Goal: Task Accomplishment & Management: Contribute content

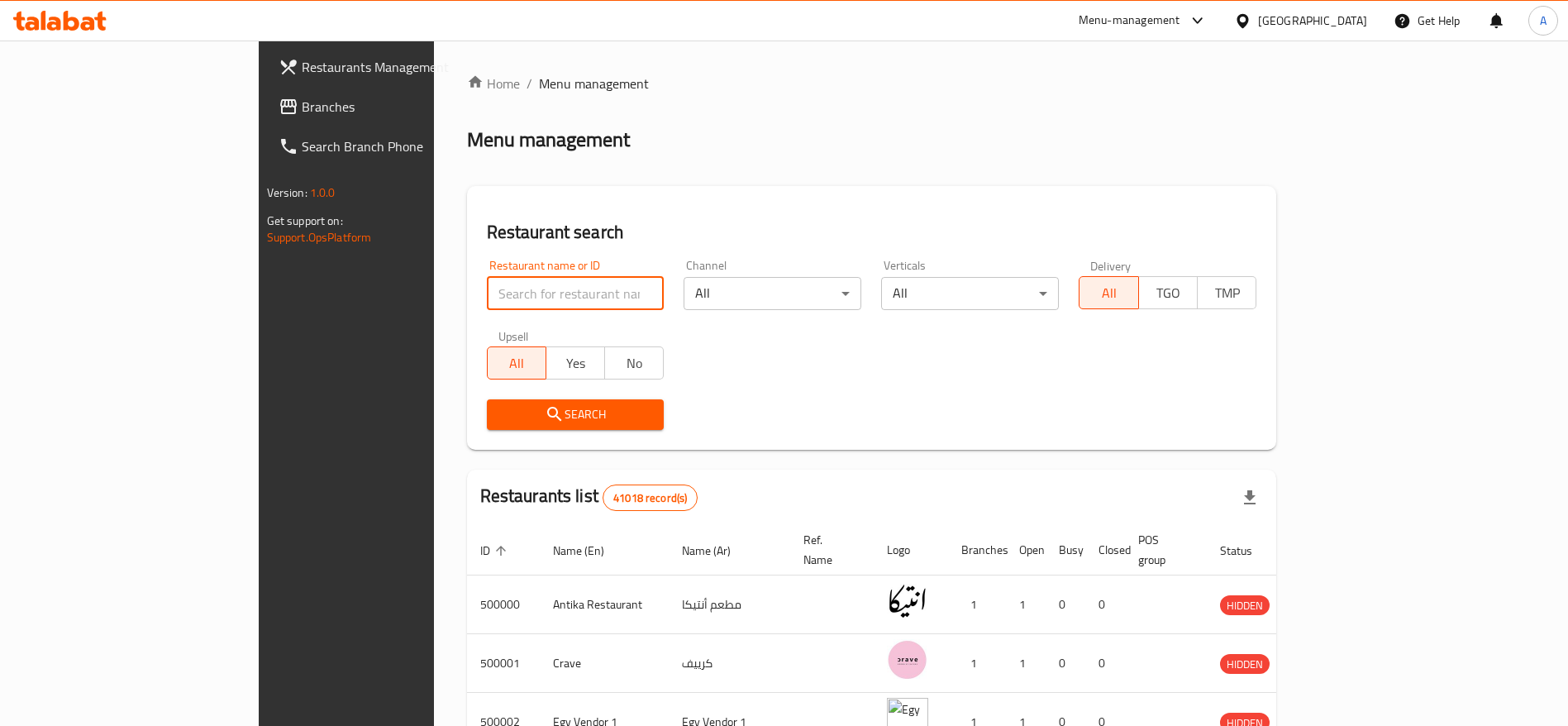
click at [487, 298] on input "search" at bounding box center [576, 293] width 178 height 33
type input "chef [PERSON_NAME]"
click button "Search" at bounding box center [576, 415] width 178 height 30
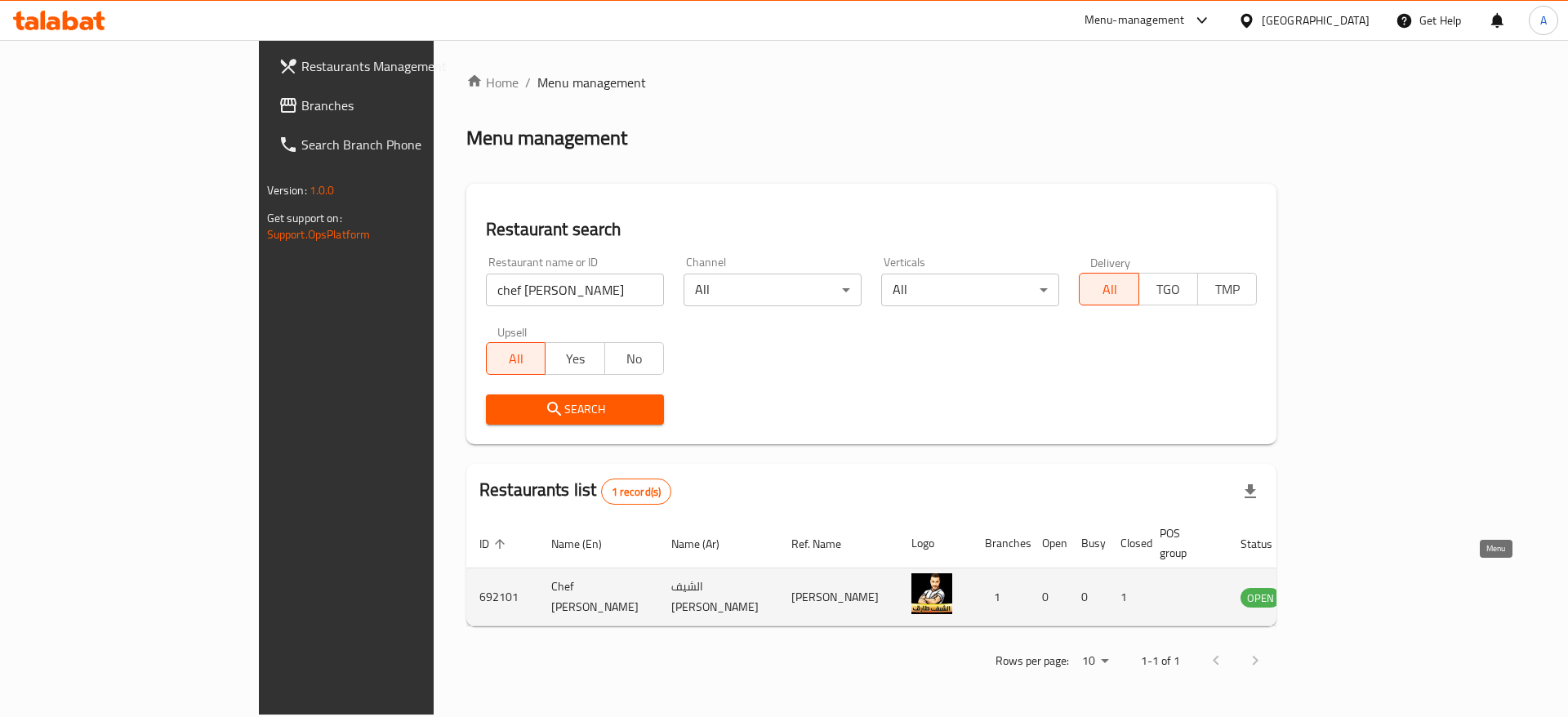
click at [1346, 587] on icon "enhanced table" at bounding box center [1336, 597] width 19 height 19
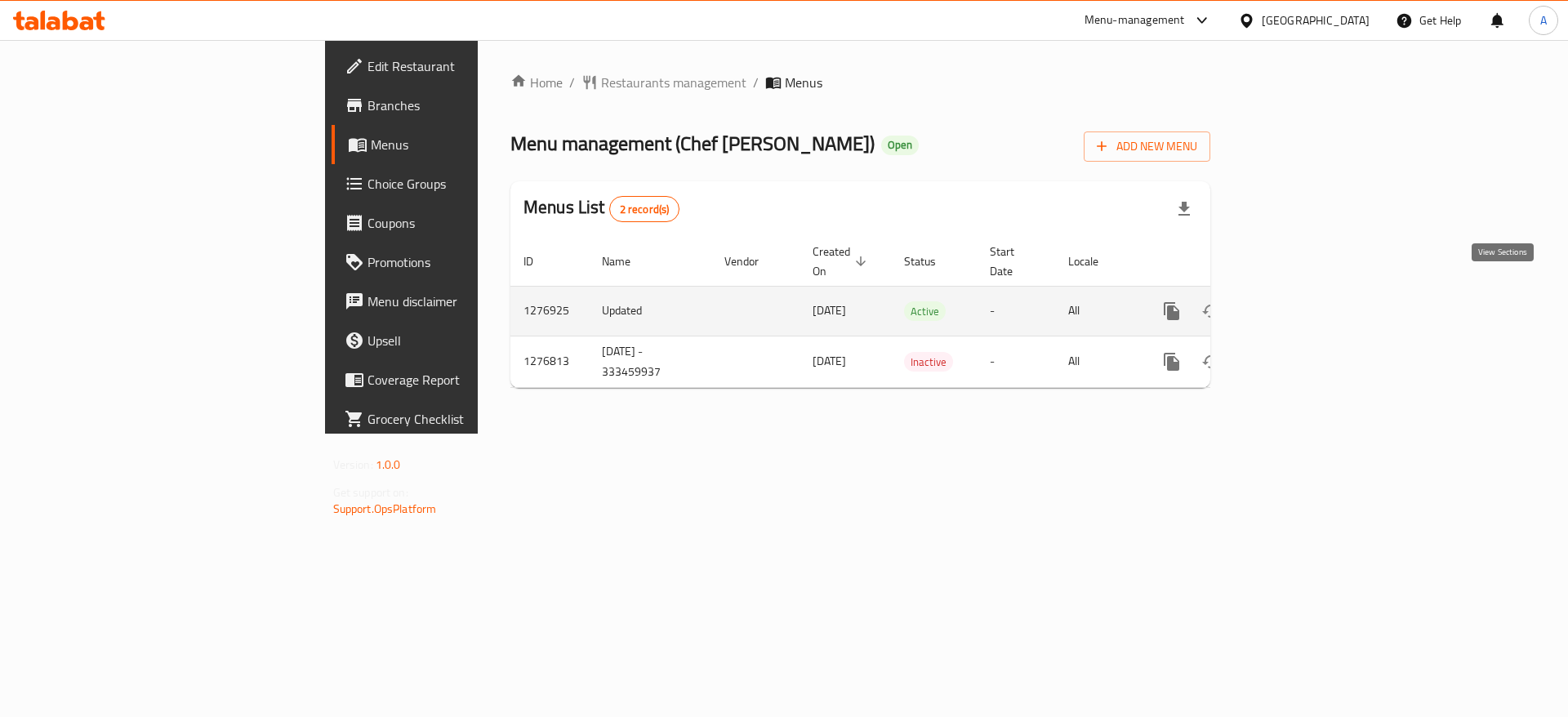
click at [1309, 306] on link "enhanced table" at bounding box center [1289, 311] width 40 height 40
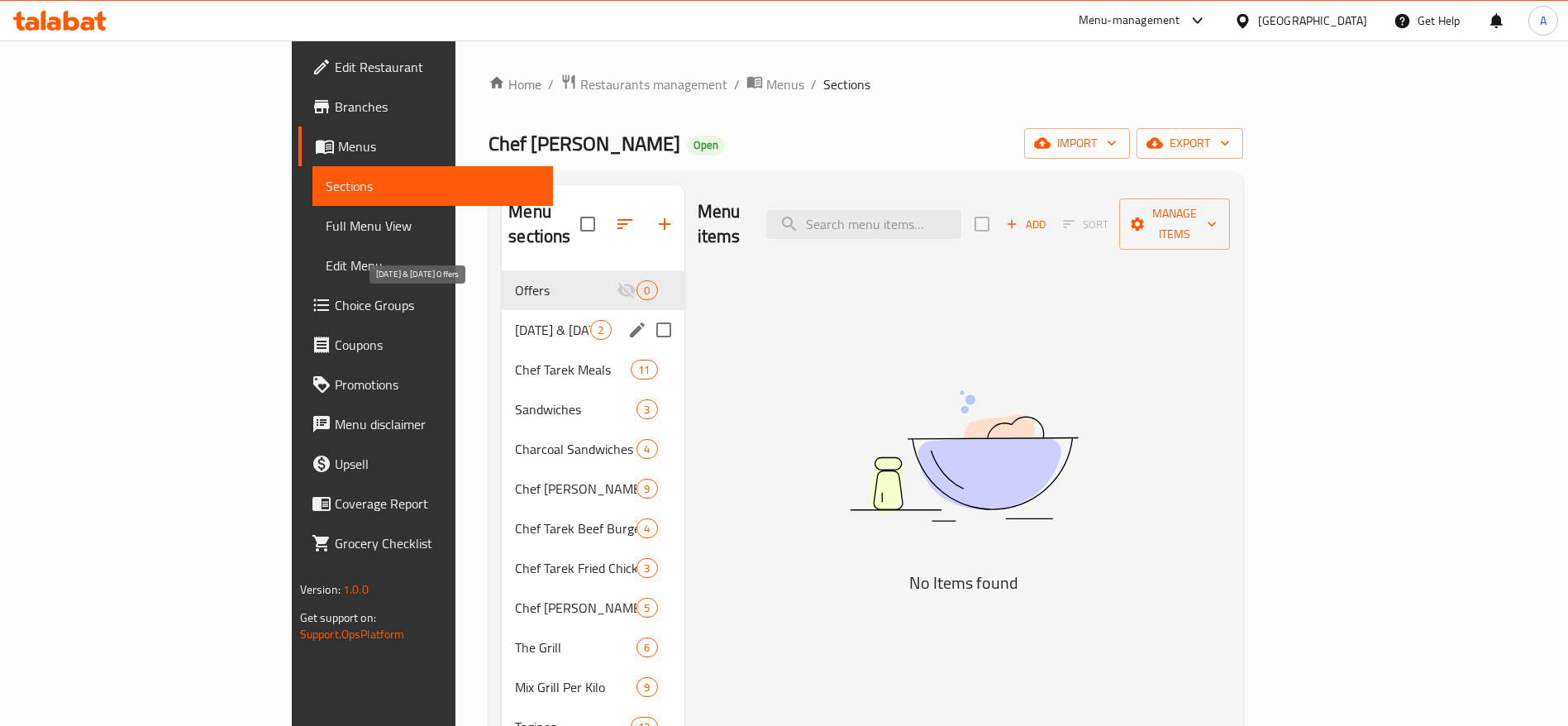
click at [515, 320] on span "[DATE] & [DATE] Offers" at bounding box center [553, 330] width 76 height 20
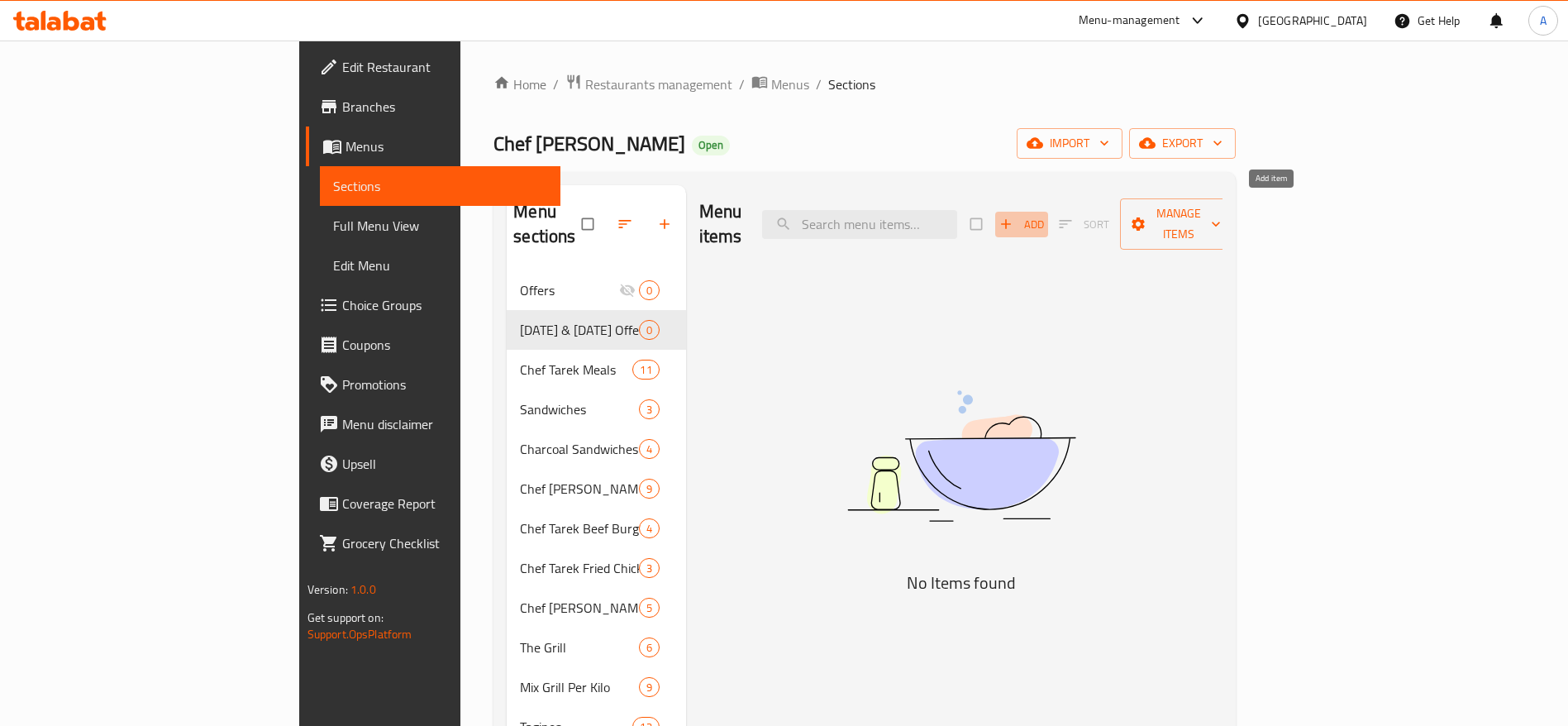
click at [1044, 215] on span "Add" at bounding box center [1022, 224] width 44 height 19
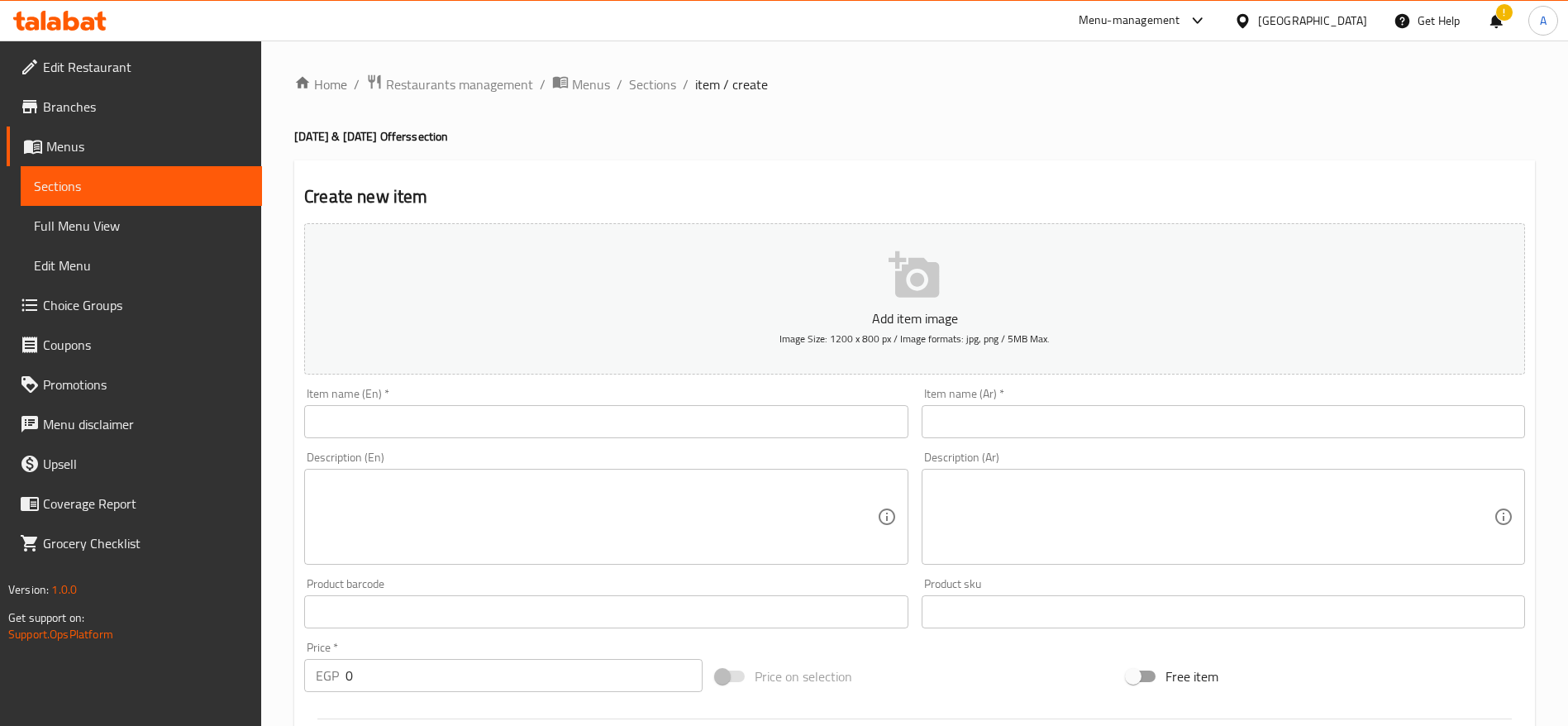
click at [715, 433] on input "text" at bounding box center [606, 421] width 603 height 33
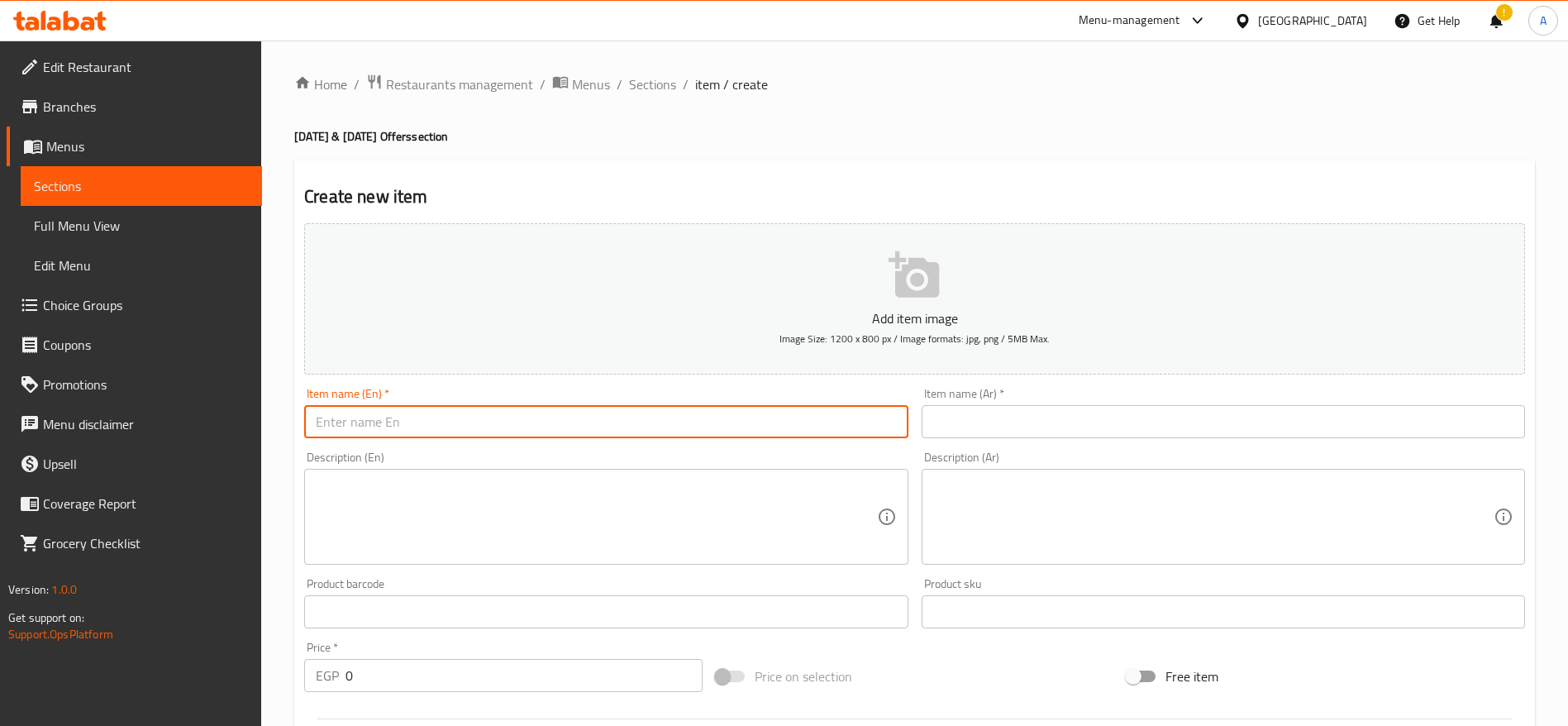
paste input "Tiger Meal"
type input "Tiger Meal"
click at [1020, 432] on input "text" at bounding box center [1224, 421] width 603 height 33
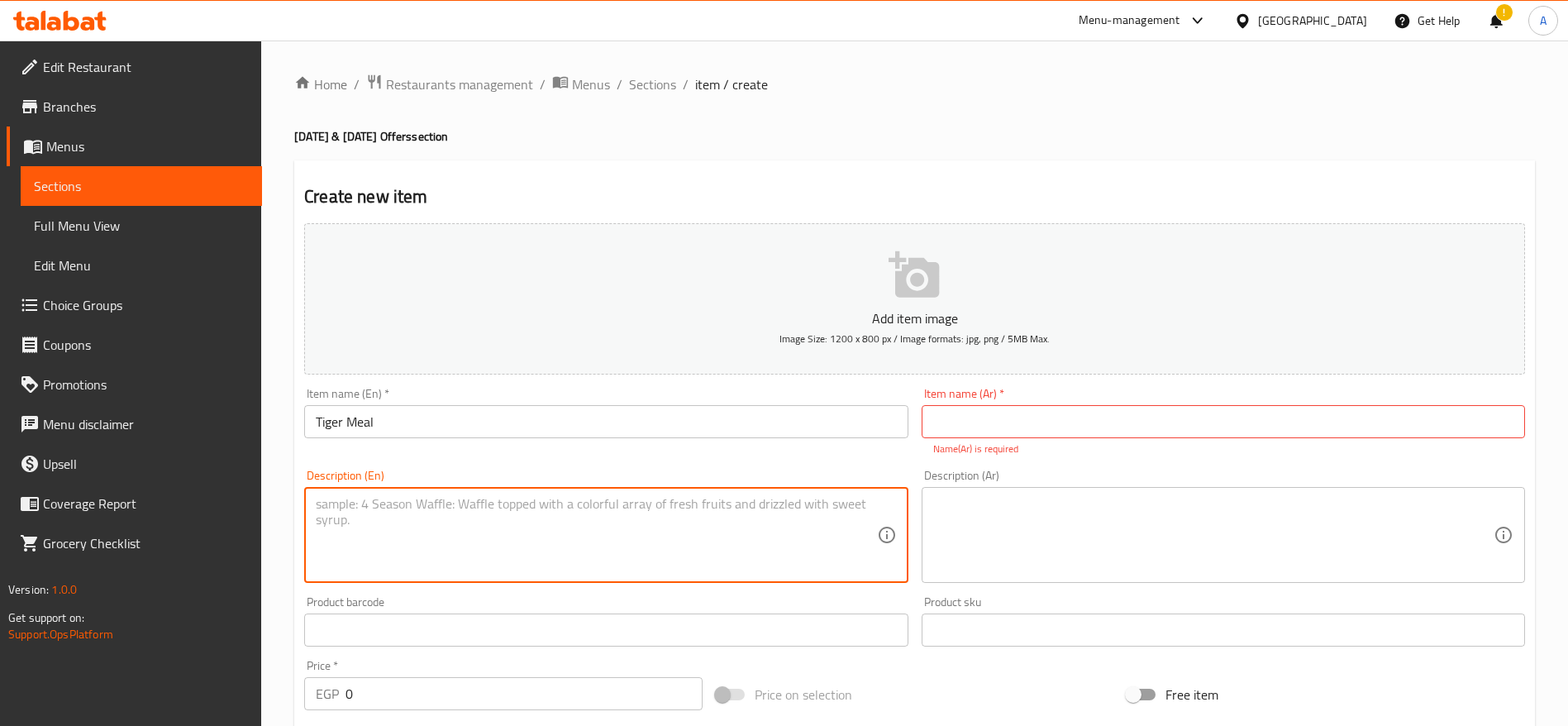
click at [508, 511] on textarea at bounding box center [596, 535] width 561 height 78
paste textarea "• Quarter Charcoal-Grilled Chicken • 3 Fresh Kofta Fingers • Premium Basmati Ri…"
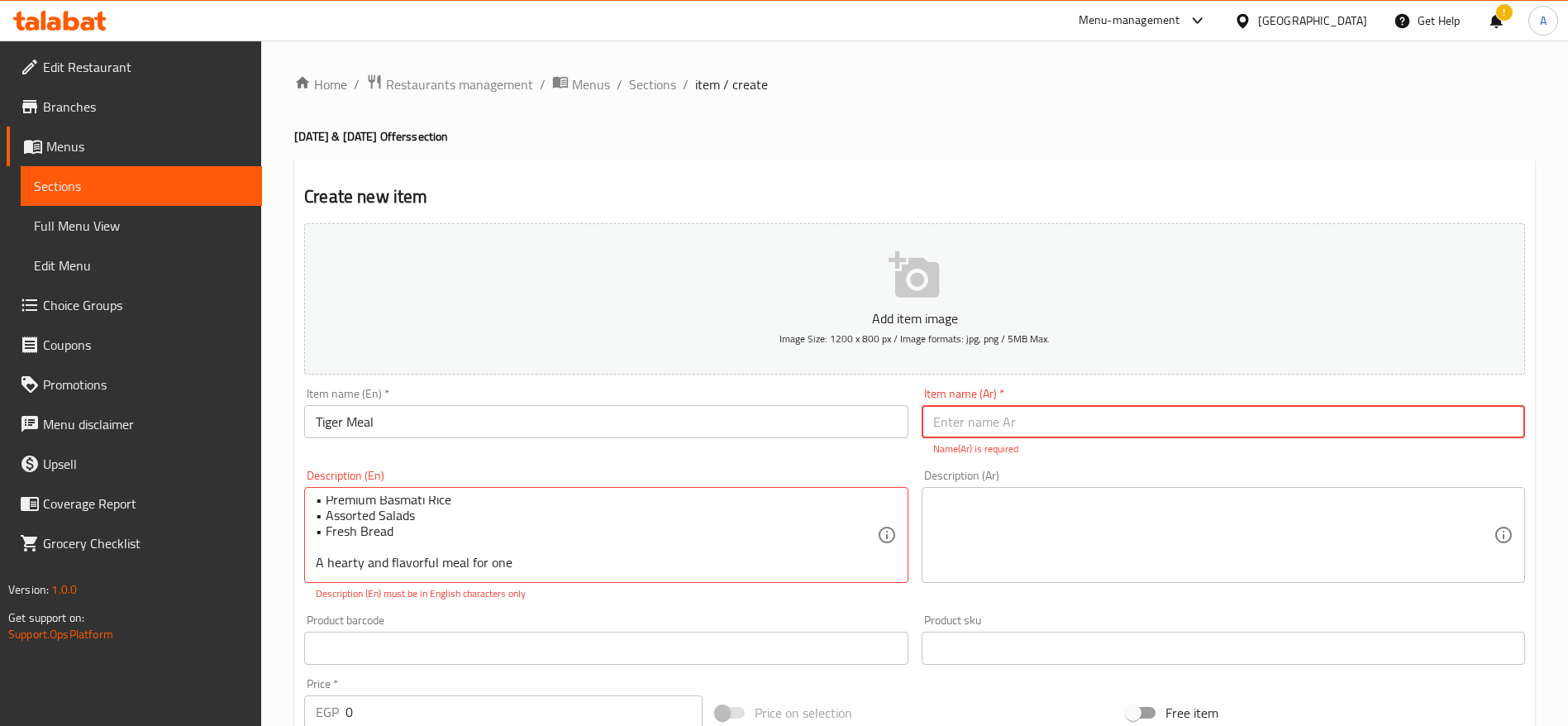
click at [973, 427] on input "text" at bounding box center [1224, 421] width 603 height 33
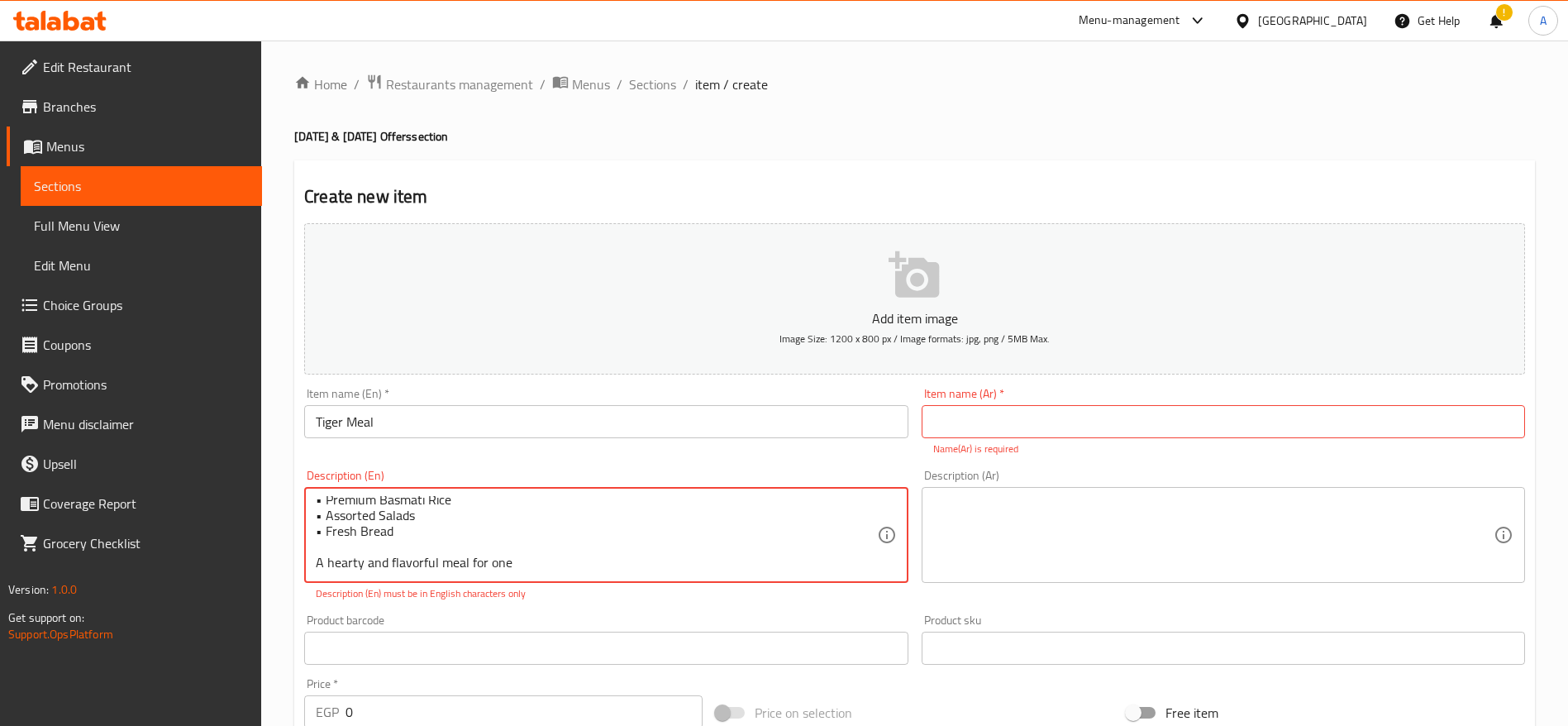
scroll to position [0, 0]
click at [329, 505] on textarea "• Quarter Charcoal-Grilled Chicken • 3 Fresh Kofta Fingers • Premium Basmati Ri…" at bounding box center [596, 535] width 561 height 78
type textarea "Quarter Charcoal-Grilled Chicken 3 Fresh Kofta Fingers Premium Basmati Rice Ass…"
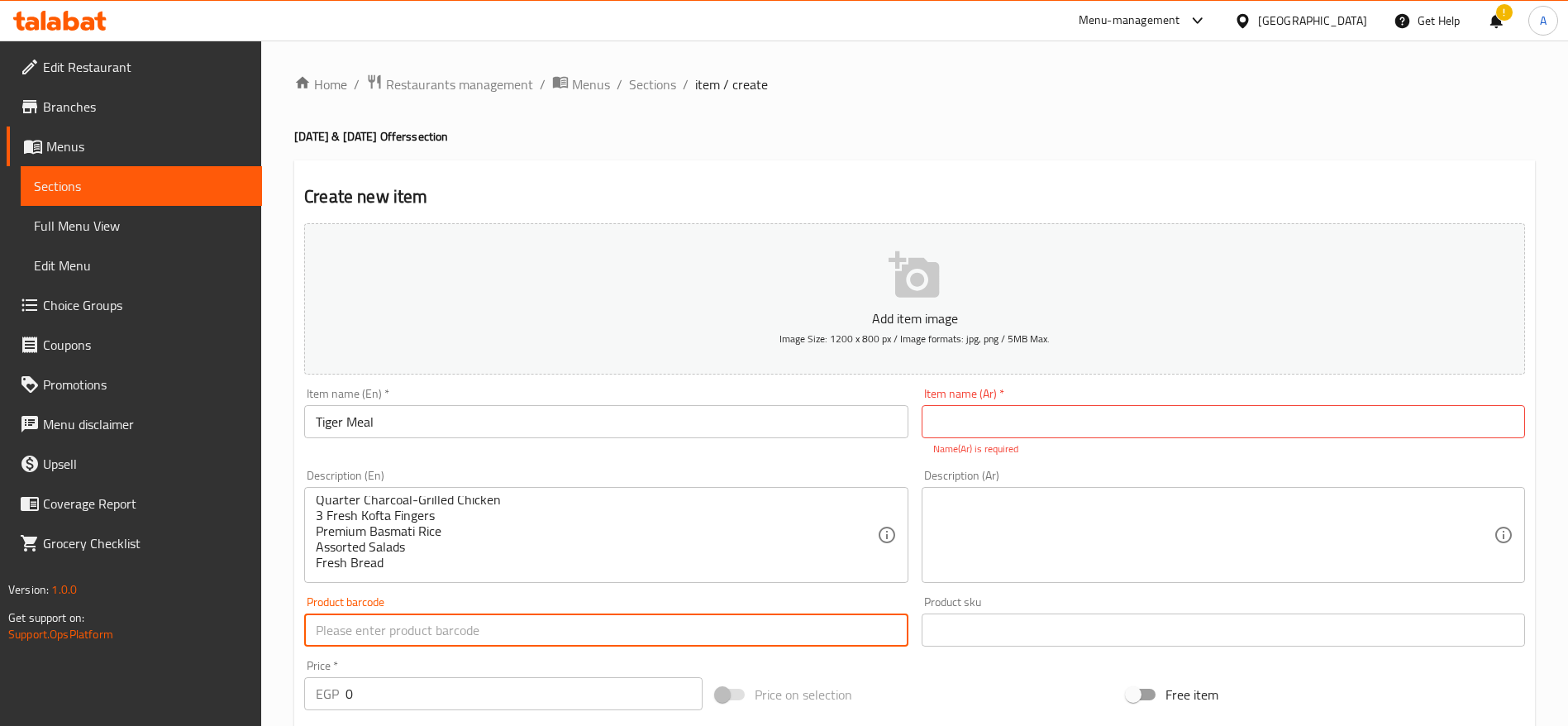
click at [500, 650] on div "Product barcode Product barcode" at bounding box center [605, 621] width 617 height 64
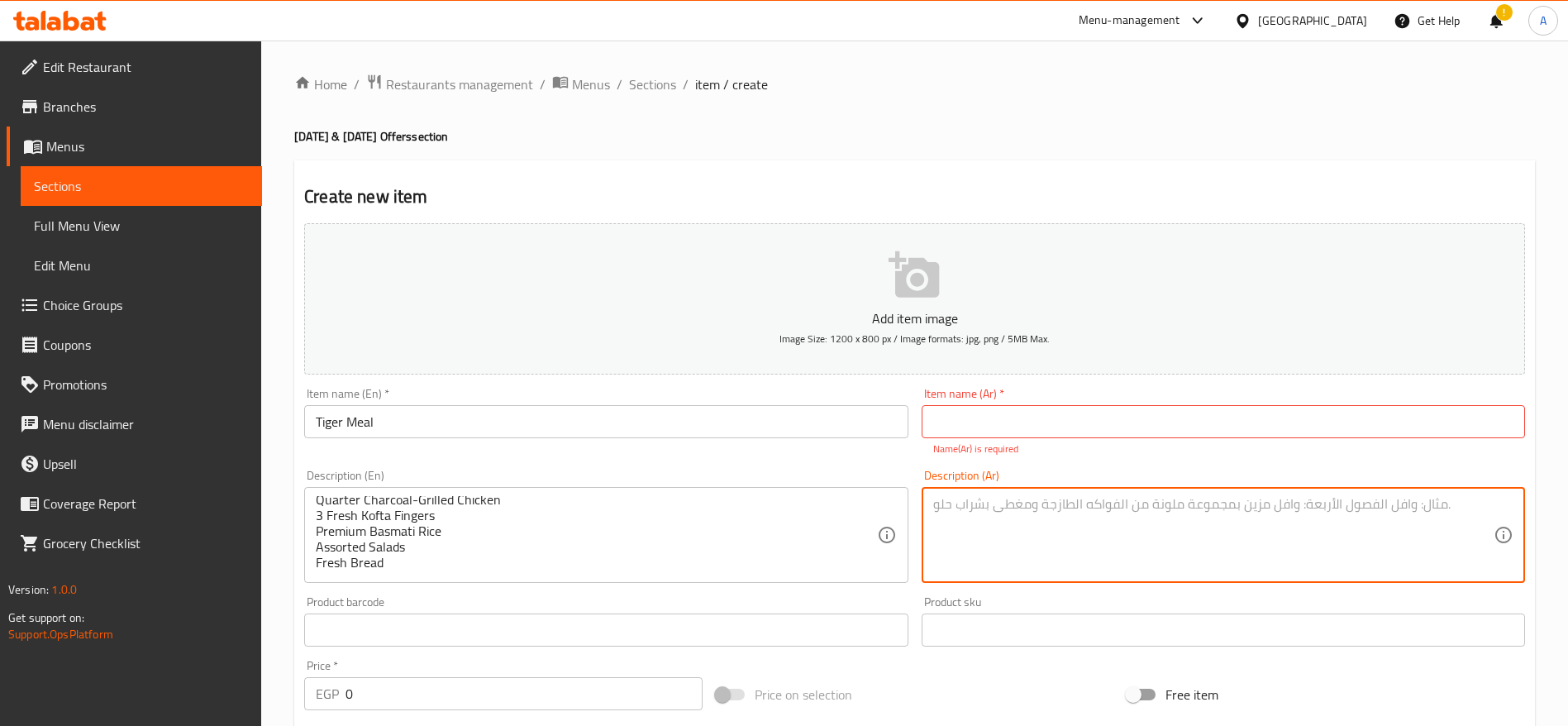
click at [966, 528] on textarea at bounding box center [1214, 535] width 561 height 78
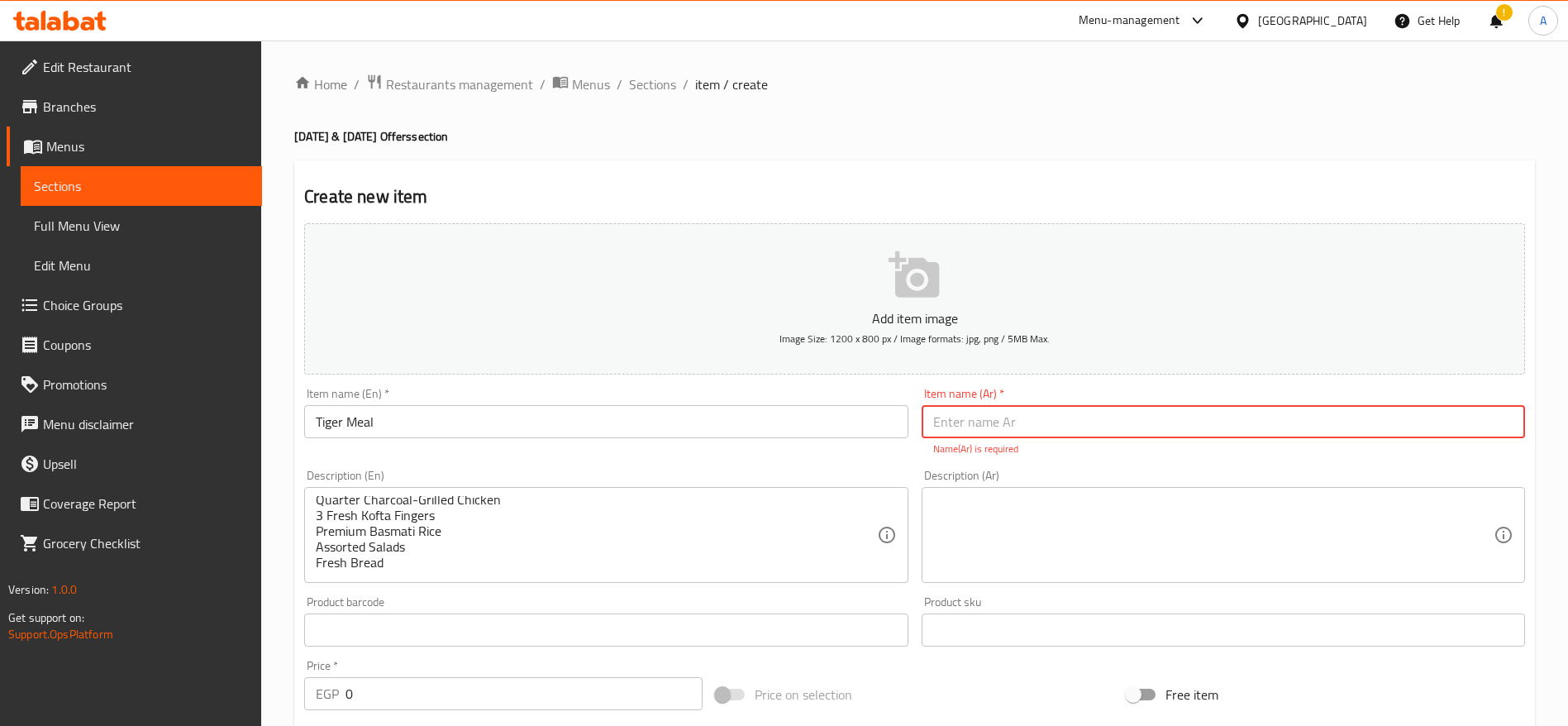
click at [1007, 429] on input "text" at bounding box center [1224, 421] width 603 height 33
paste input "وجبة النمر"
type input "وجبة النمر"
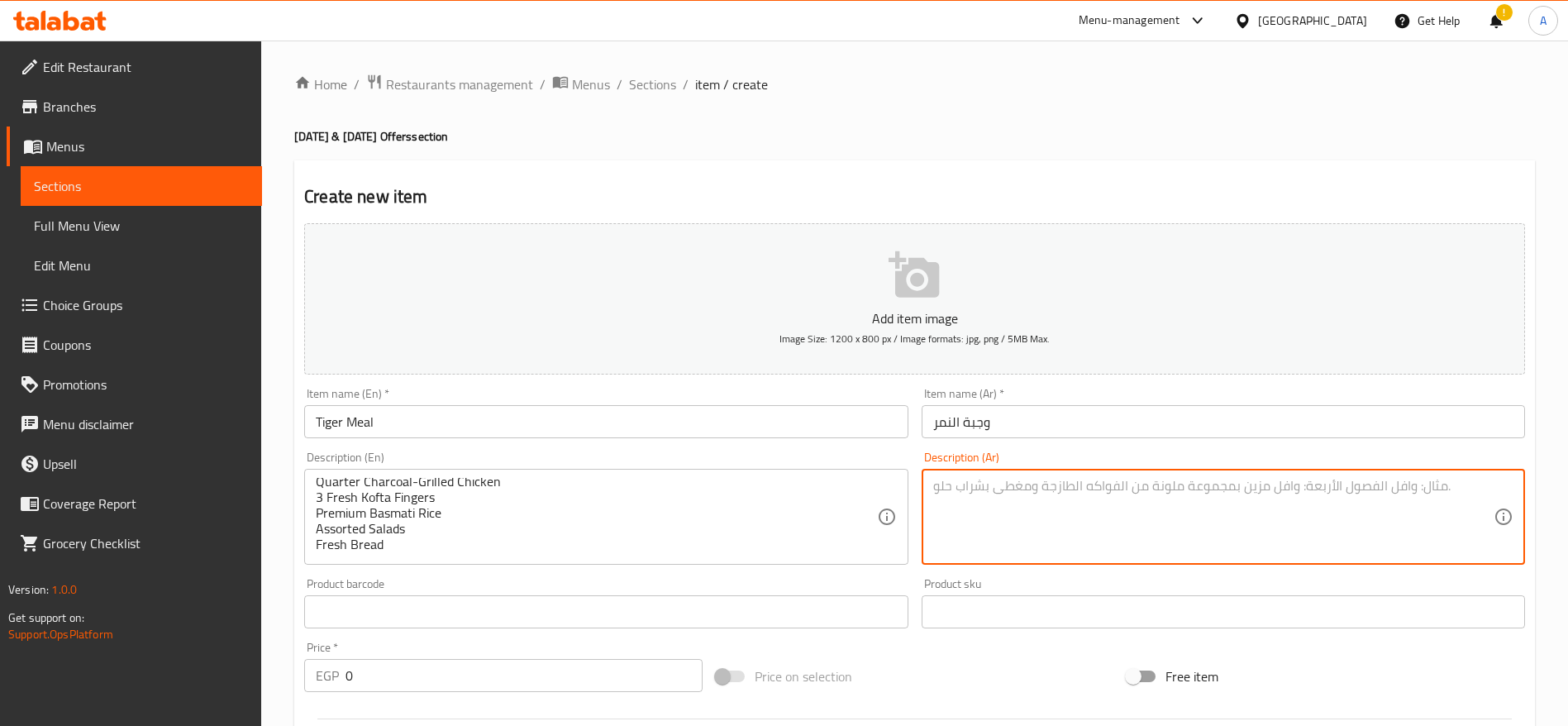
click at [1014, 508] on textarea at bounding box center [1214, 517] width 561 height 78
paste textarea "• ربع فرخة مشوية على الفحم • 3 أصابع كفتة طازجة • أرز بسمتي فاخر • تشكيلة من ال…"
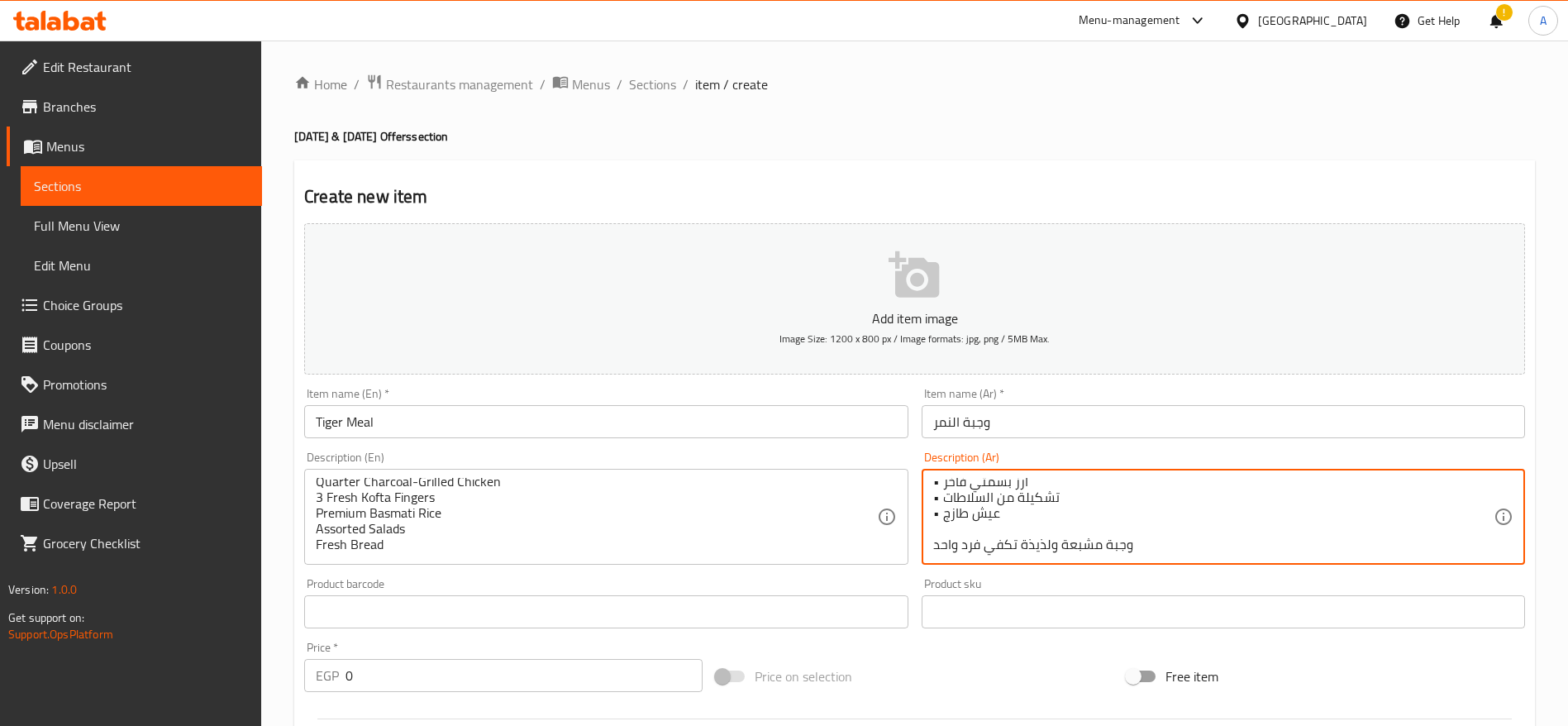
scroll to position [0, 0]
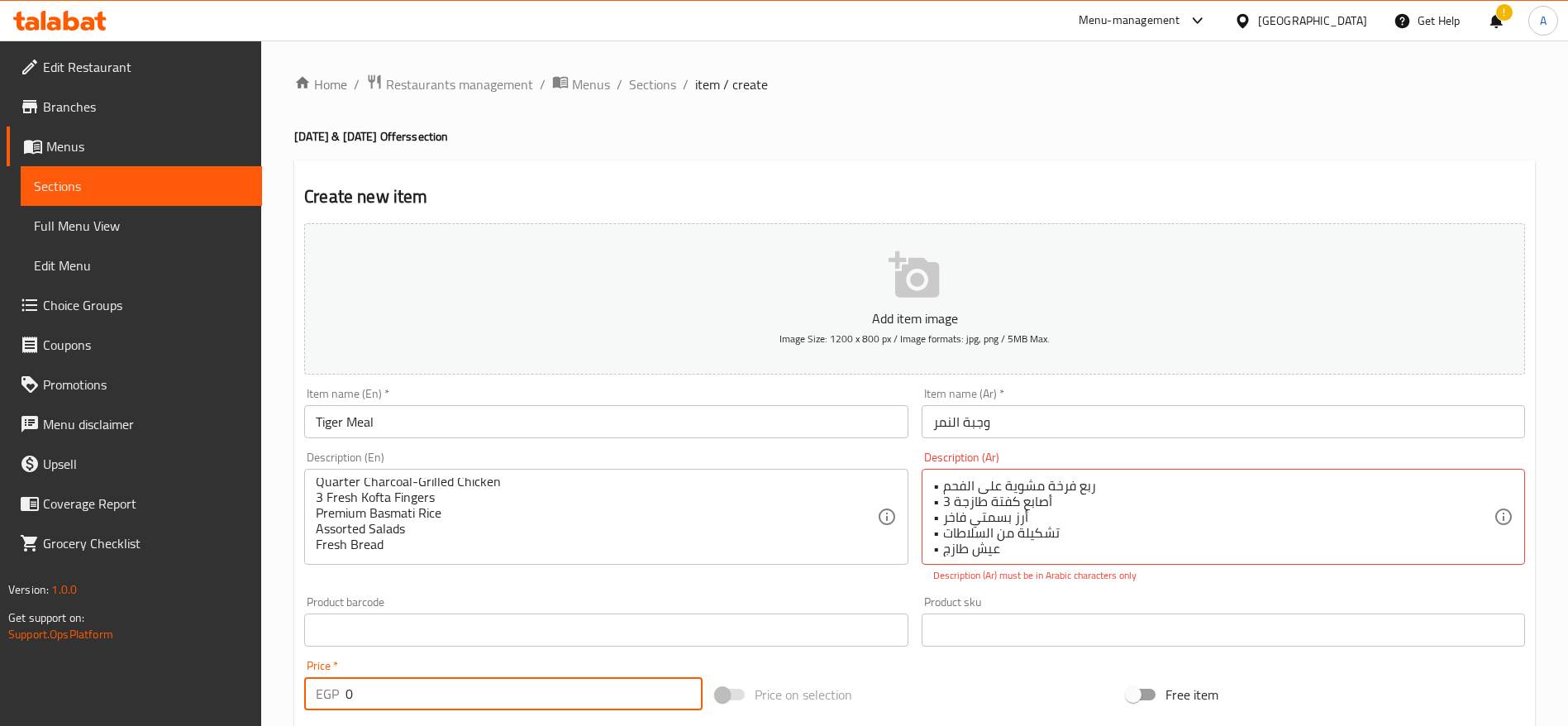
click at [569, 673] on div "Price   * EGP 0 Price *" at bounding box center [504, 684] width 399 height 51
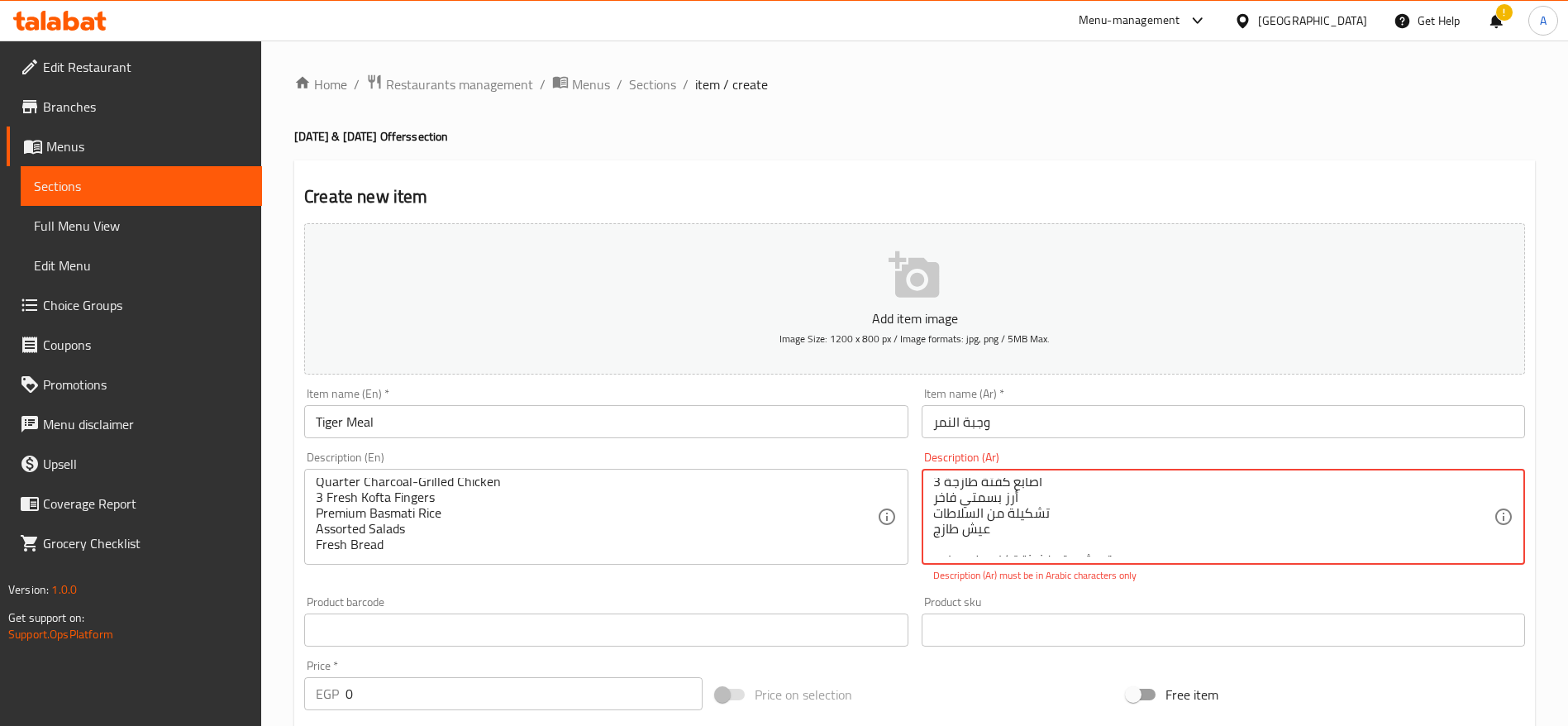
scroll to position [36, 0]
type textarea "ربع فرخة مشوية على الفحم 3 أصابع كفتة طازجة أرز بسمتي فاخر تشكيلة من السلاطات ع…"
click at [646, 688] on input "0" at bounding box center [523, 693] width 357 height 33
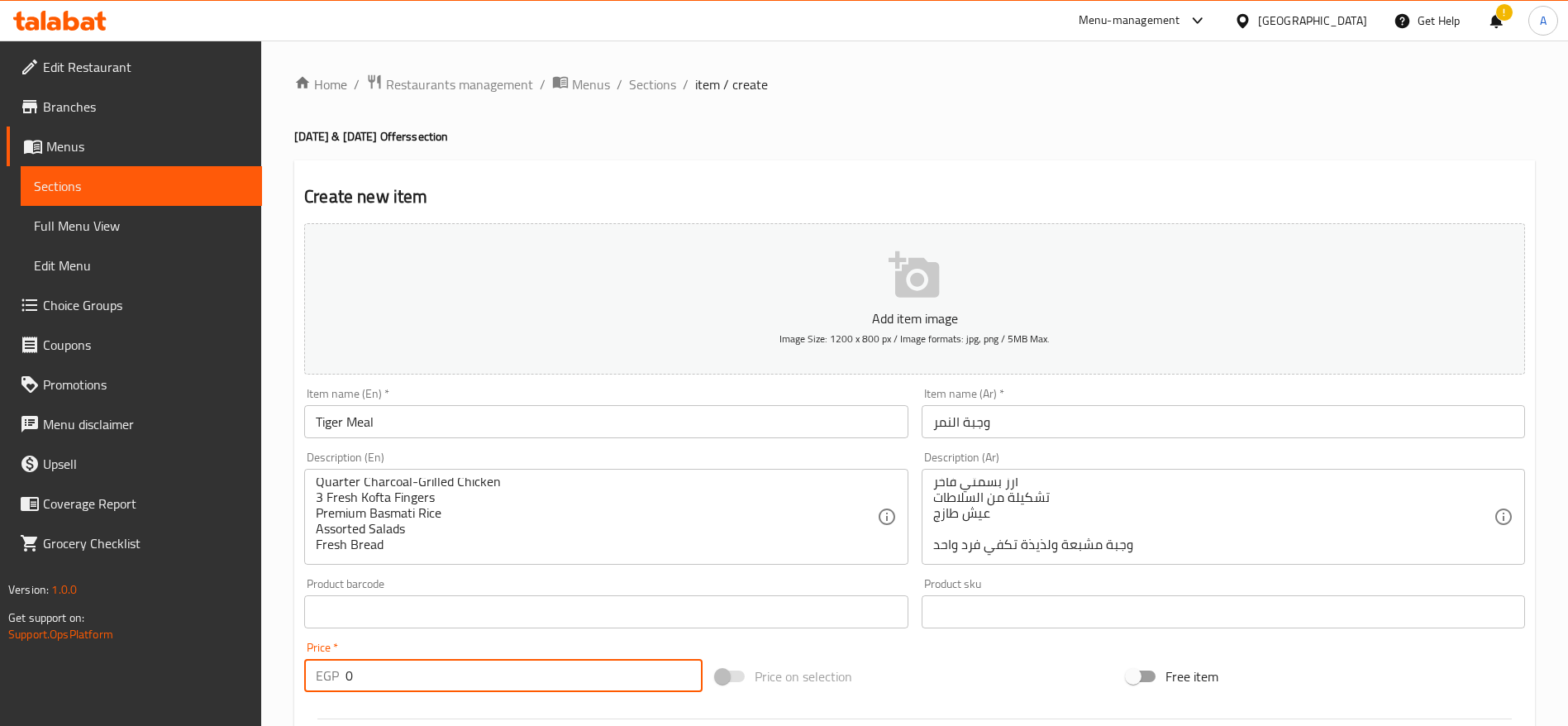
click at [607, 679] on input "0" at bounding box center [523, 674] width 357 height 33
paste input "194.1176470588235"
type input "194.1176470588235"
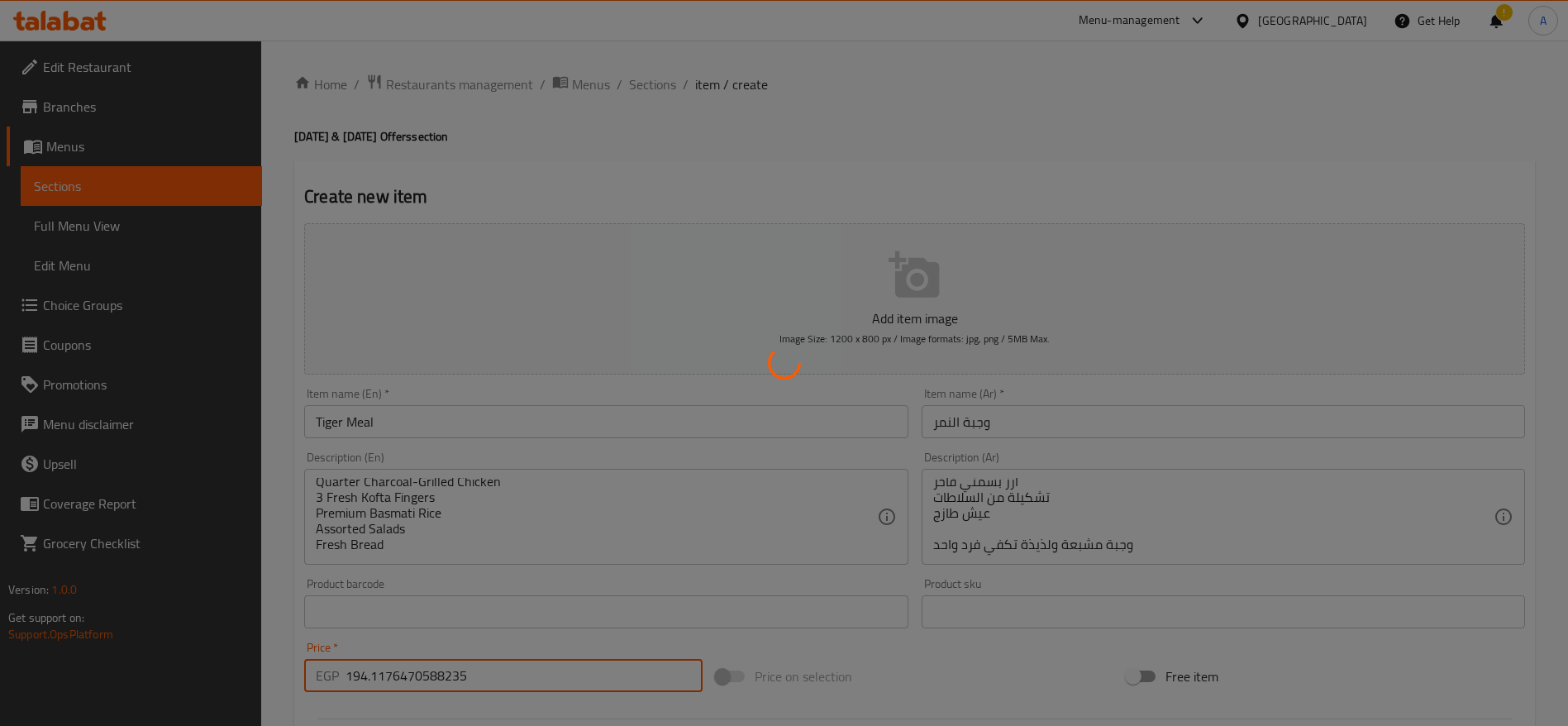
type input "0"
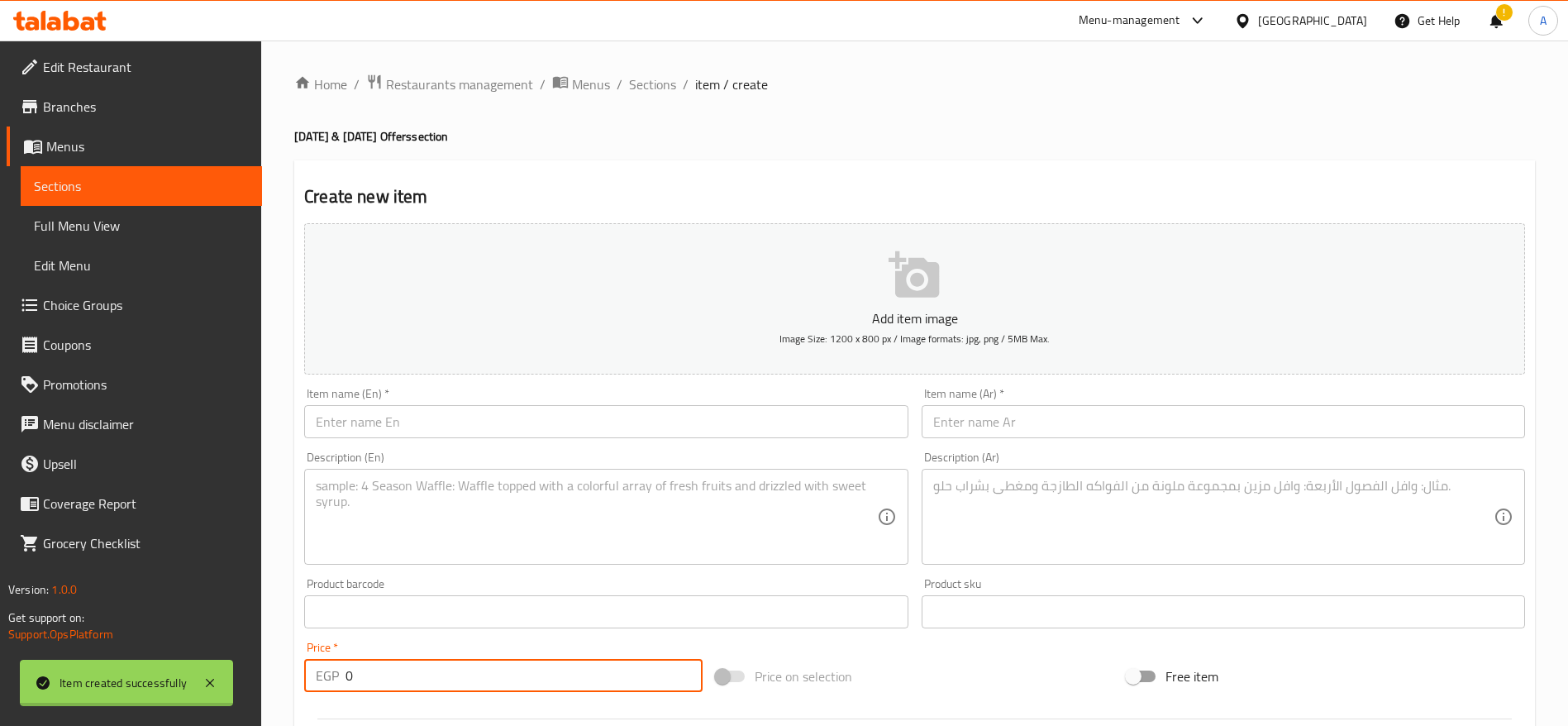
scroll to position [0, 0]
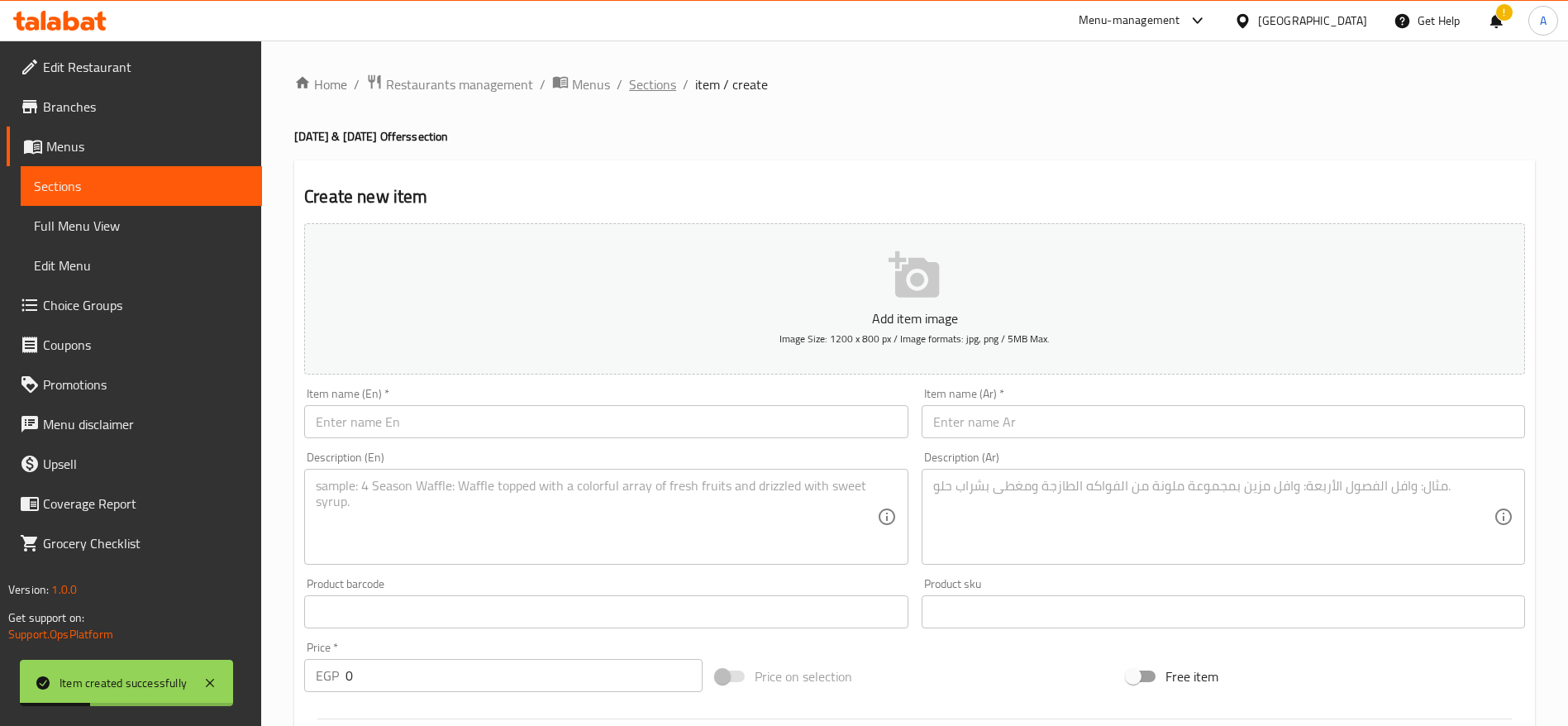
click at [653, 92] on span "Sections" at bounding box center [652, 85] width 47 height 20
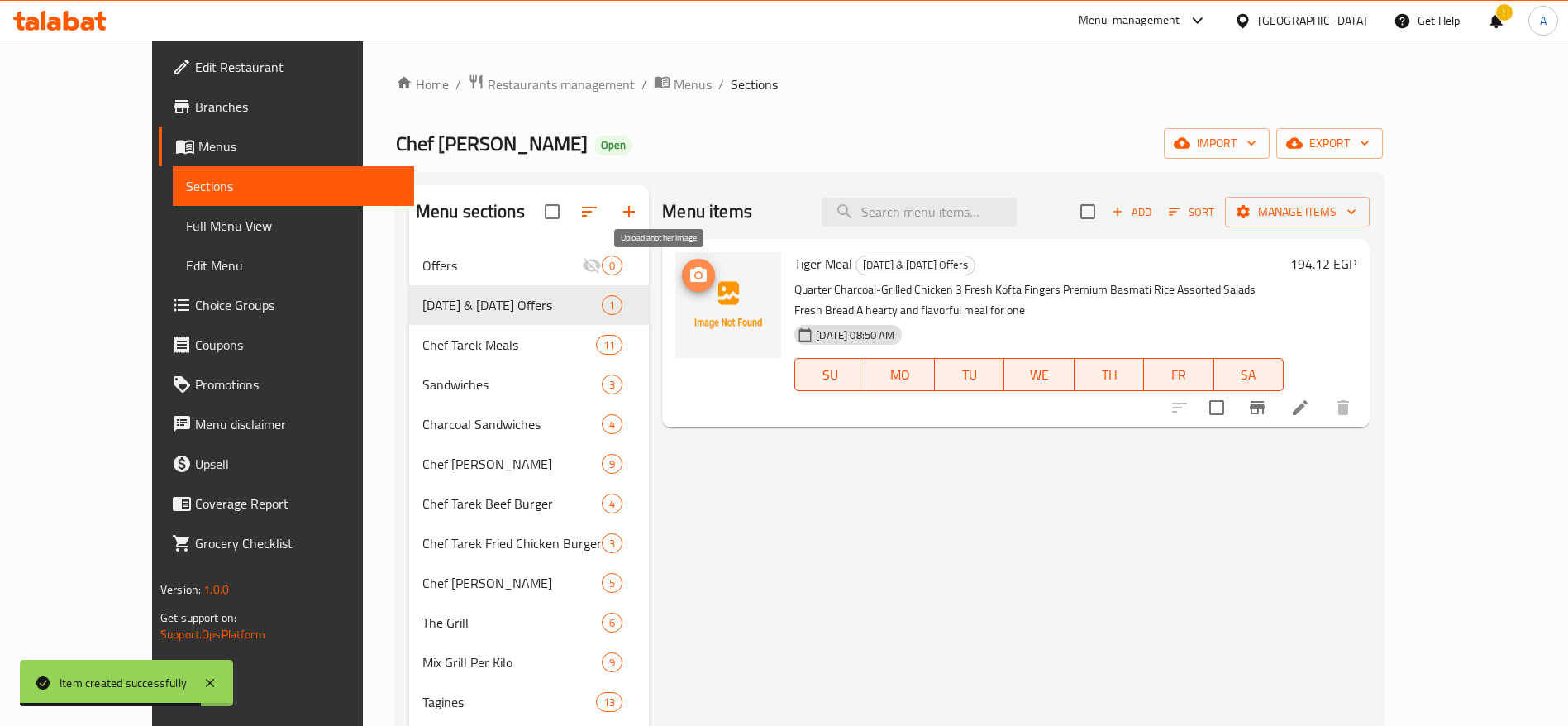
click at [691, 278] on icon "upload picture" at bounding box center [699, 274] width 17 height 15
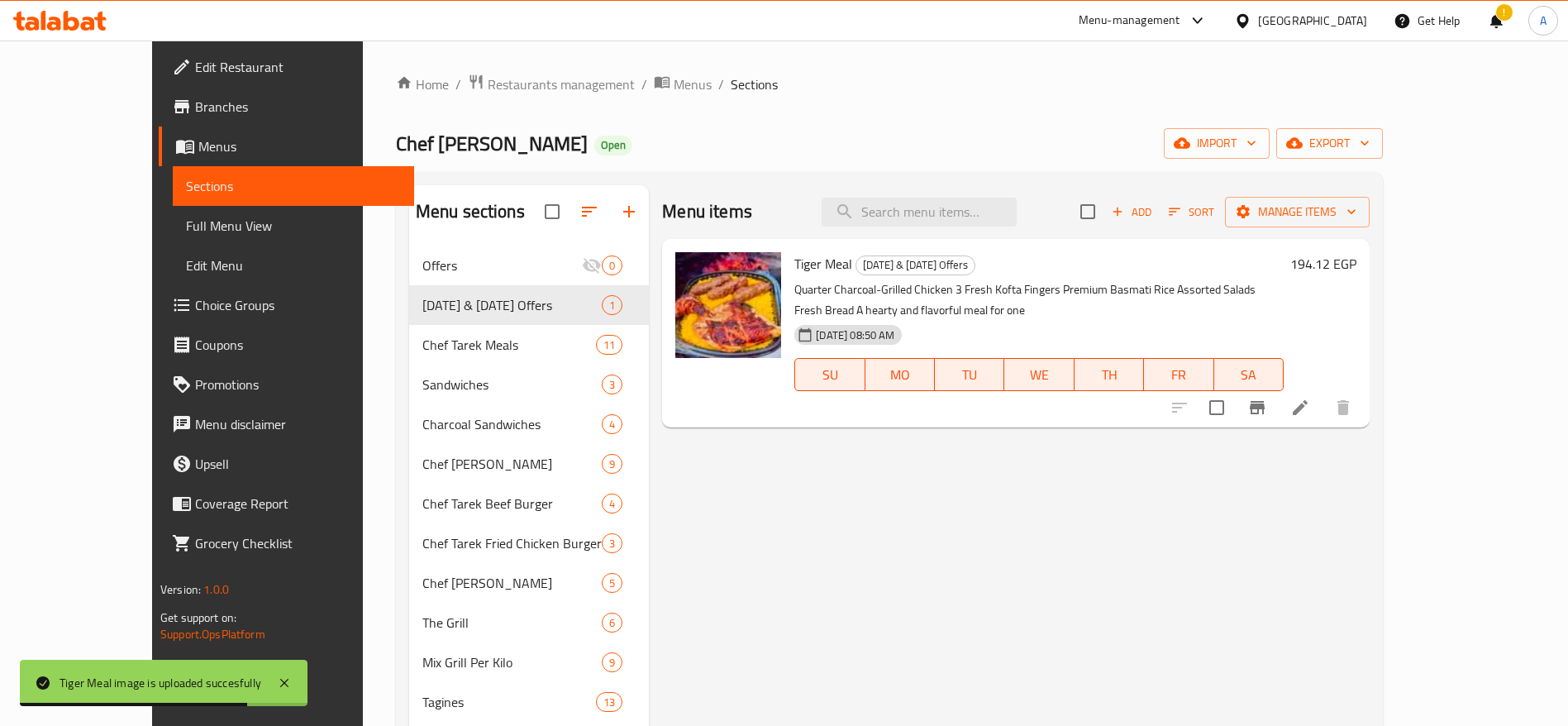
click at [78, 21] on icon at bounding box center [72, 20] width 16 height 20
